Goal: Navigation & Orientation: Find specific page/section

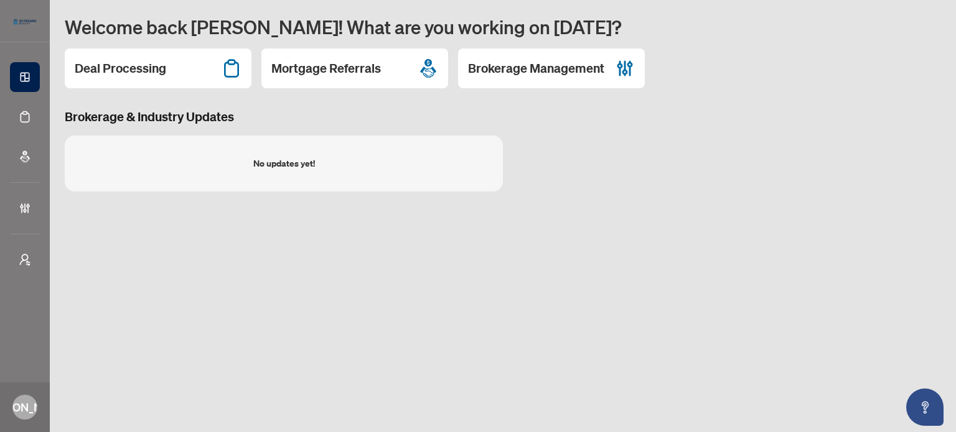
click at [203, 78] on div "Deal Processing" at bounding box center [158, 69] width 187 height 40
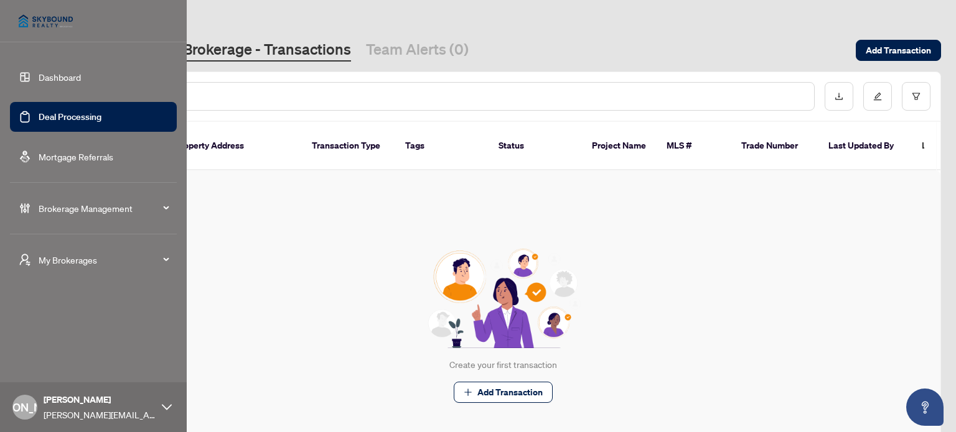
click at [68, 74] on link "Dashboard" at bounding box center [60, 77] width 42 height 11
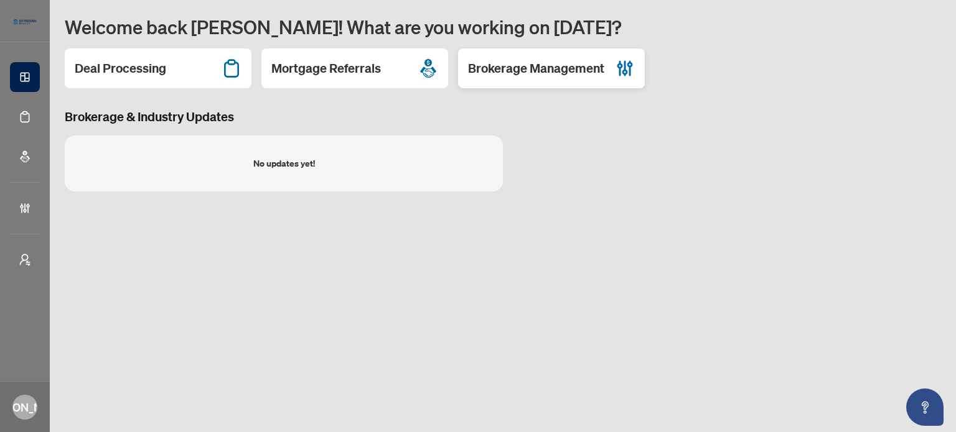
click at [526, 86] on div "Brokerage Management" at bounding box center [551, 69] width 187 height 40
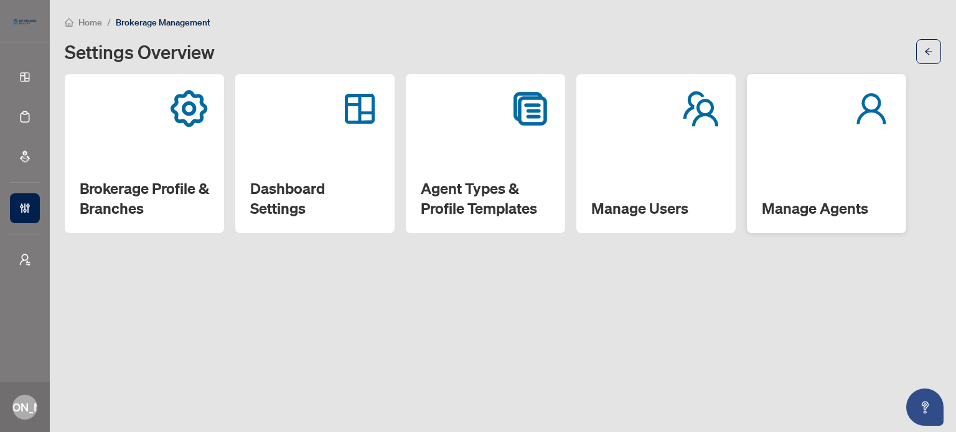
click at [773, 154] on div "Manage Agents" at bounding box center [826, 153] width 159 height 159
